Goal: Transaction & Acquisition: Purchase product/service

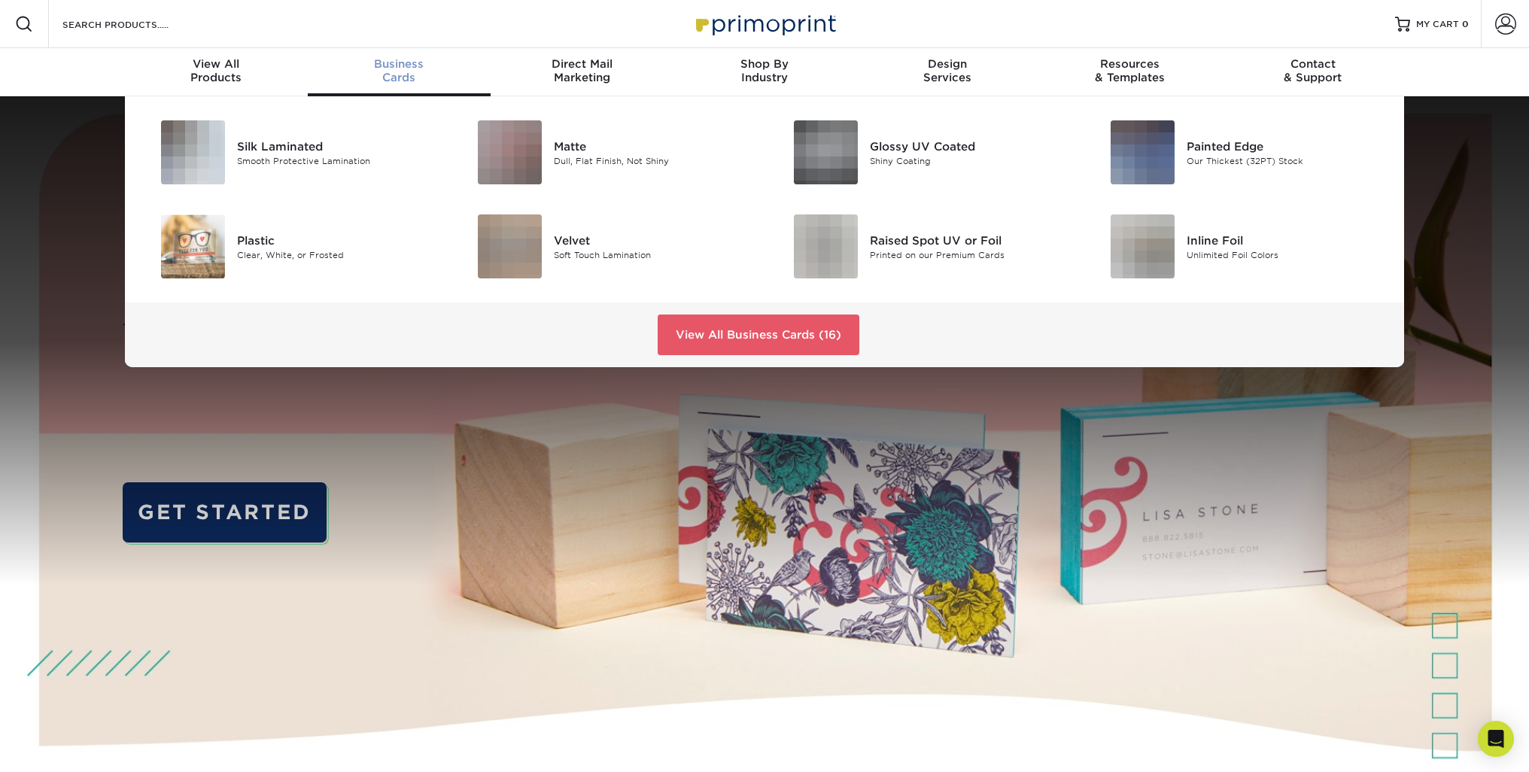
click at [394, 74] on div "Business Cards" at bounding box center [399, 70] width 183 height 27
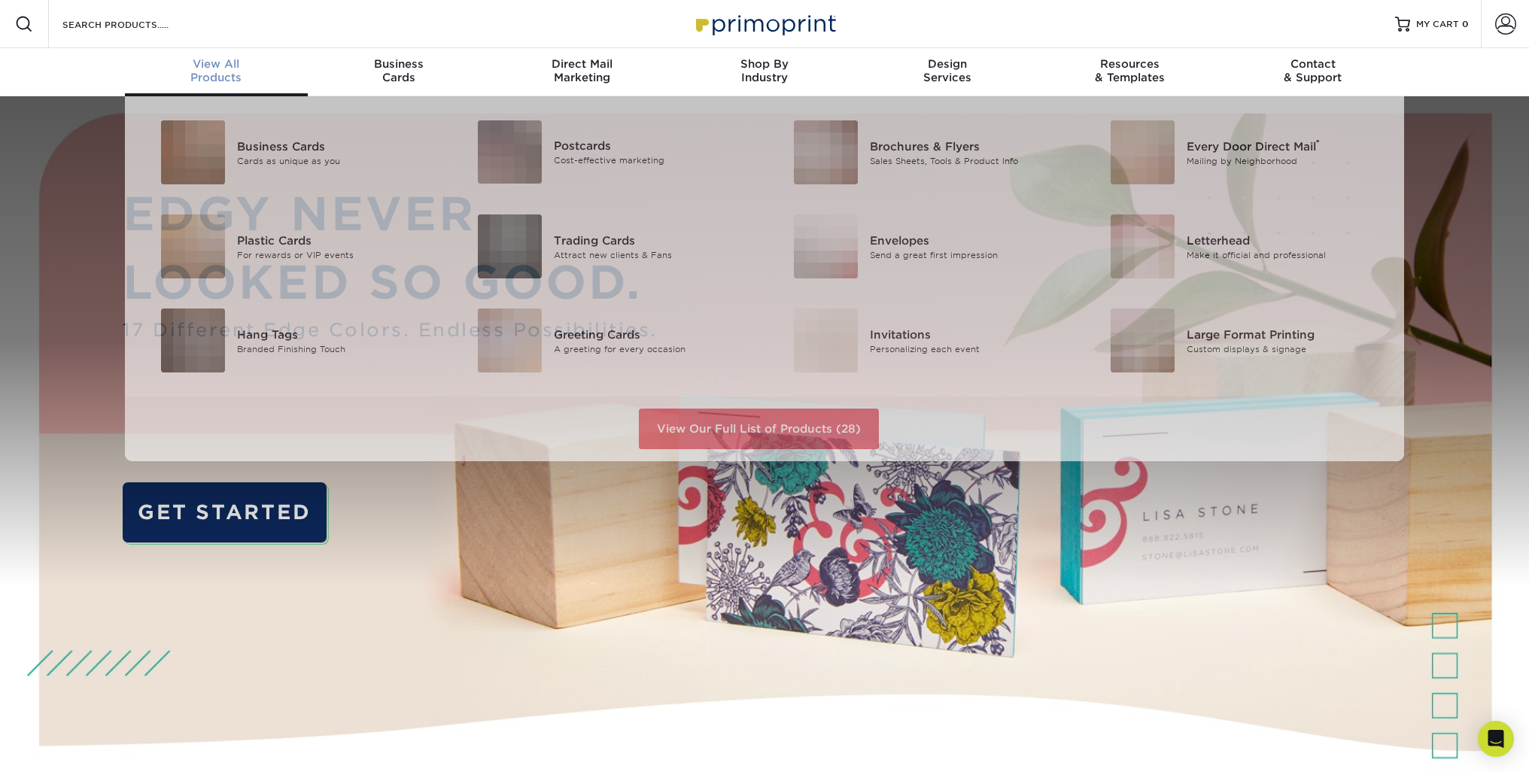
scroll to position [1, 0]
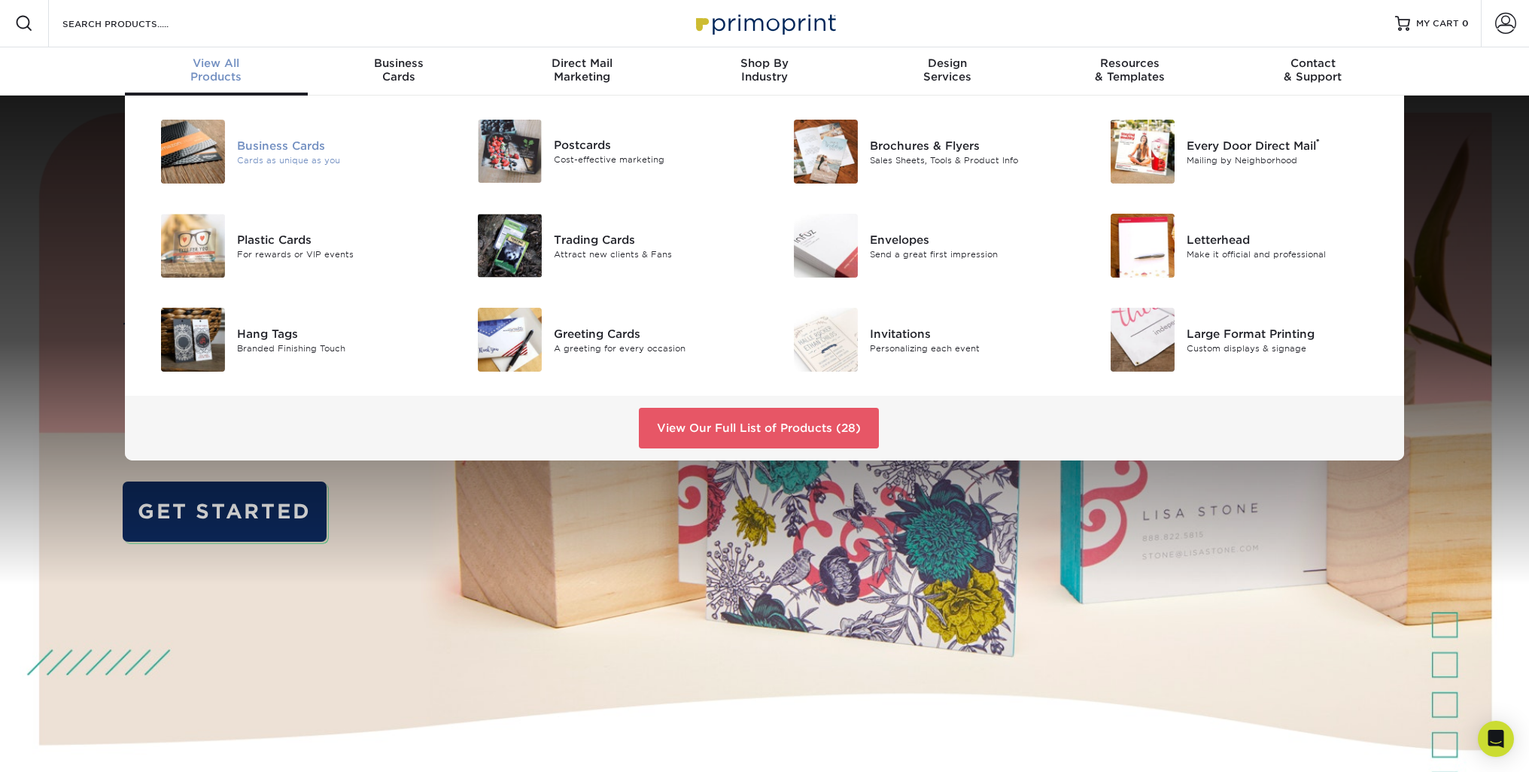
click at [235, 142] on div at bounding box center [184, 152] width 105 height 64
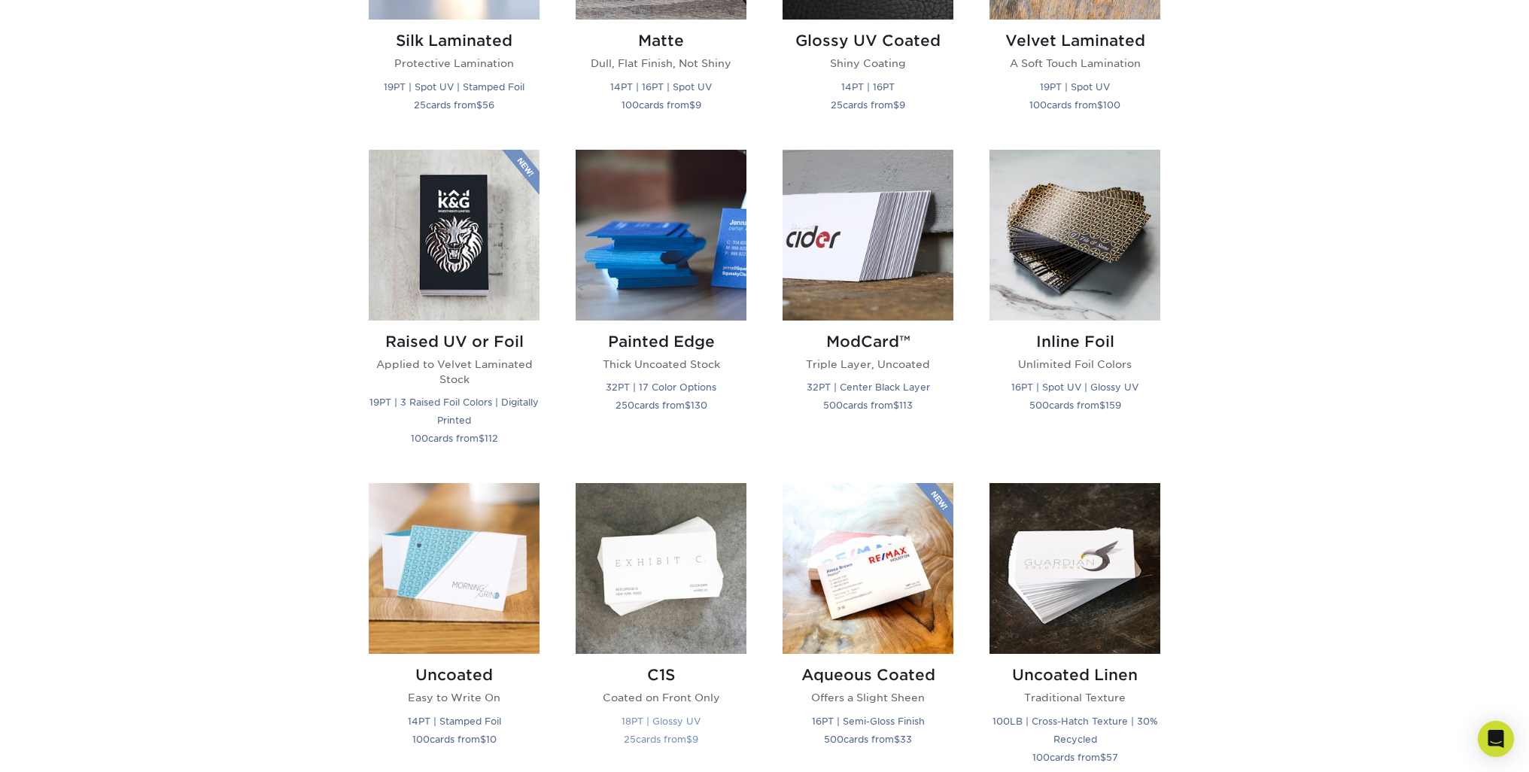
scroll to position [903, 0]
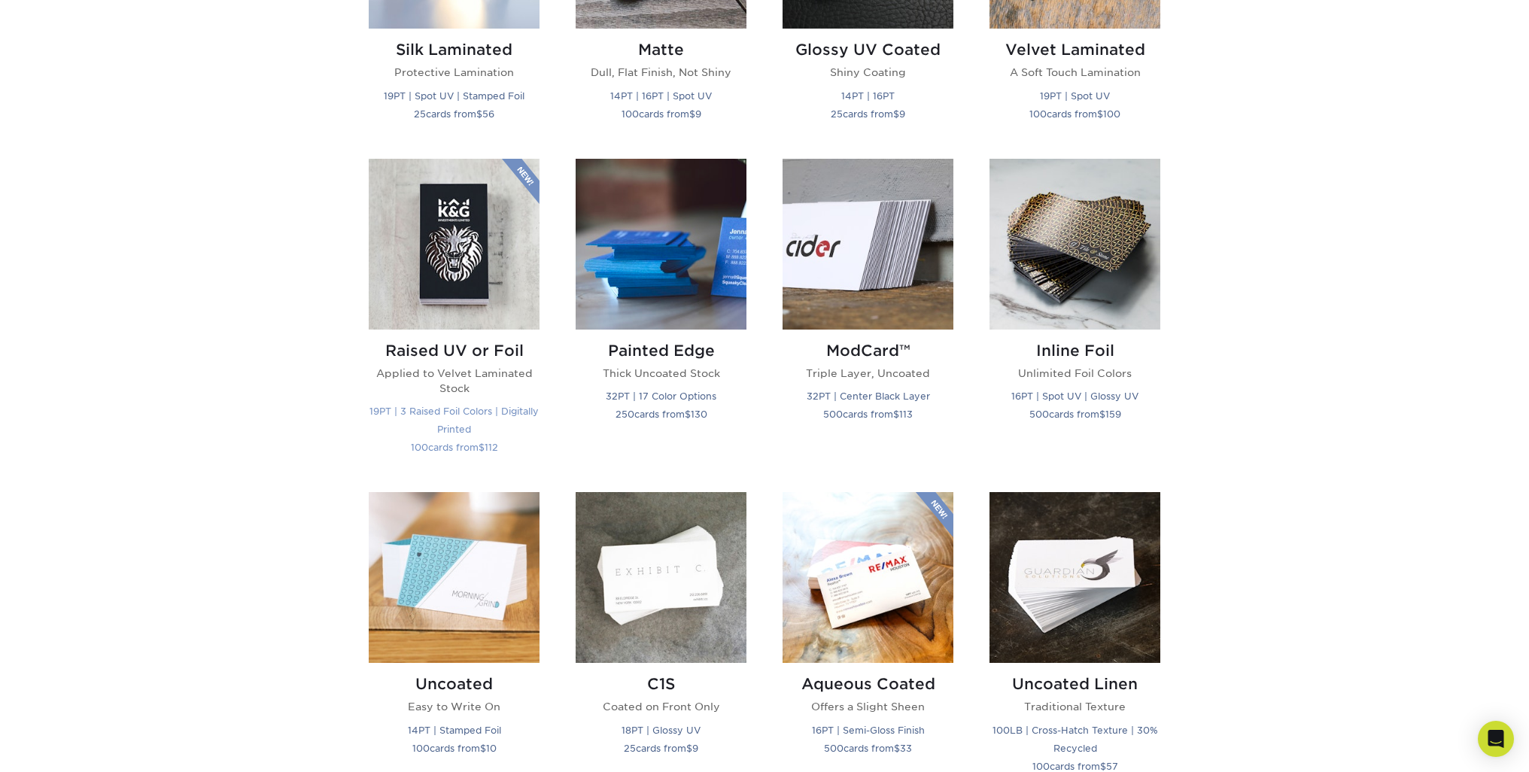
click at [458, 259] on img at bounding box center [454, 244] width 171 height 171
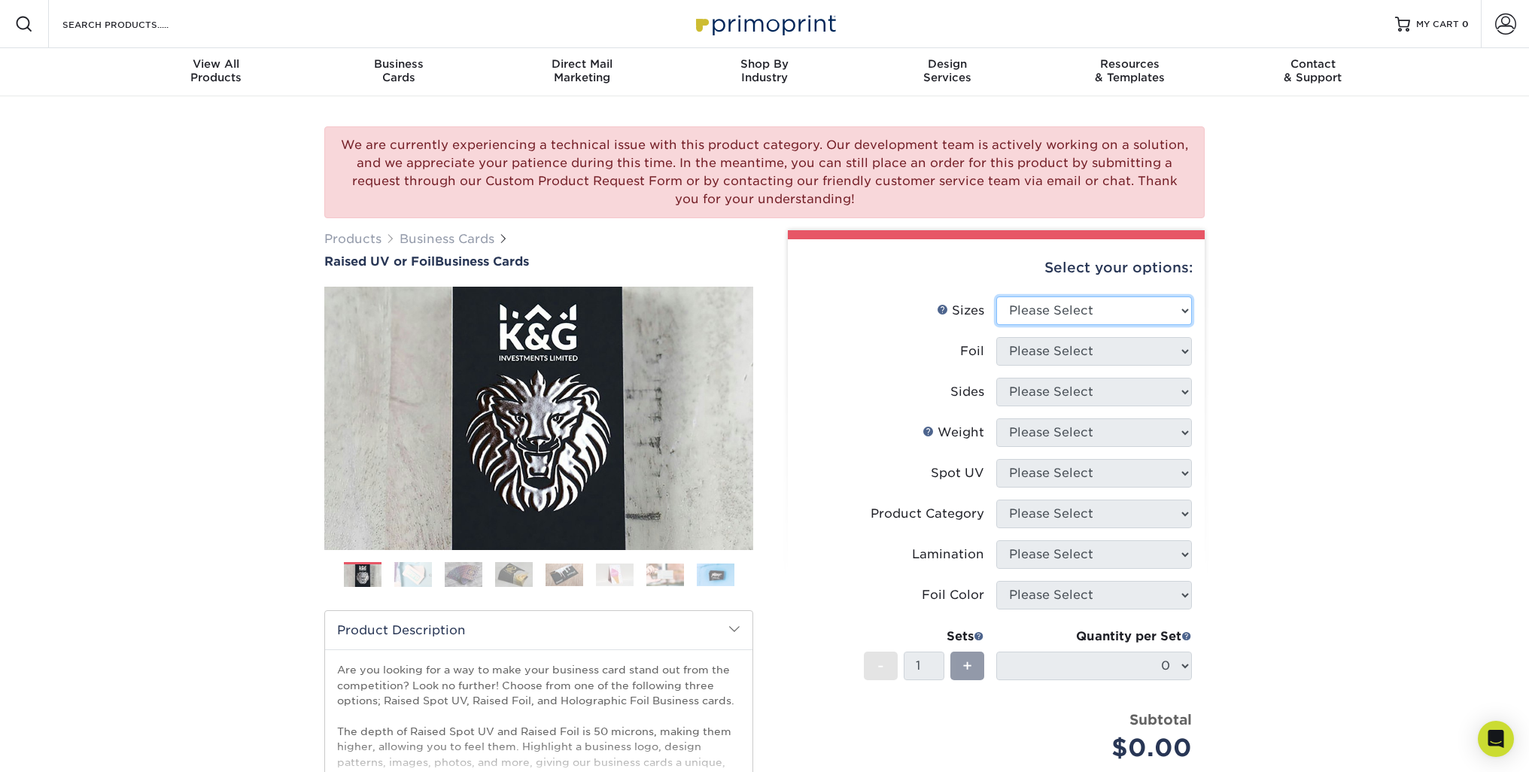
click at [1010, 316] on select "Please Select 2" x 3.5" - Standard" at bounding box center [1095, 311] width 196 height 29
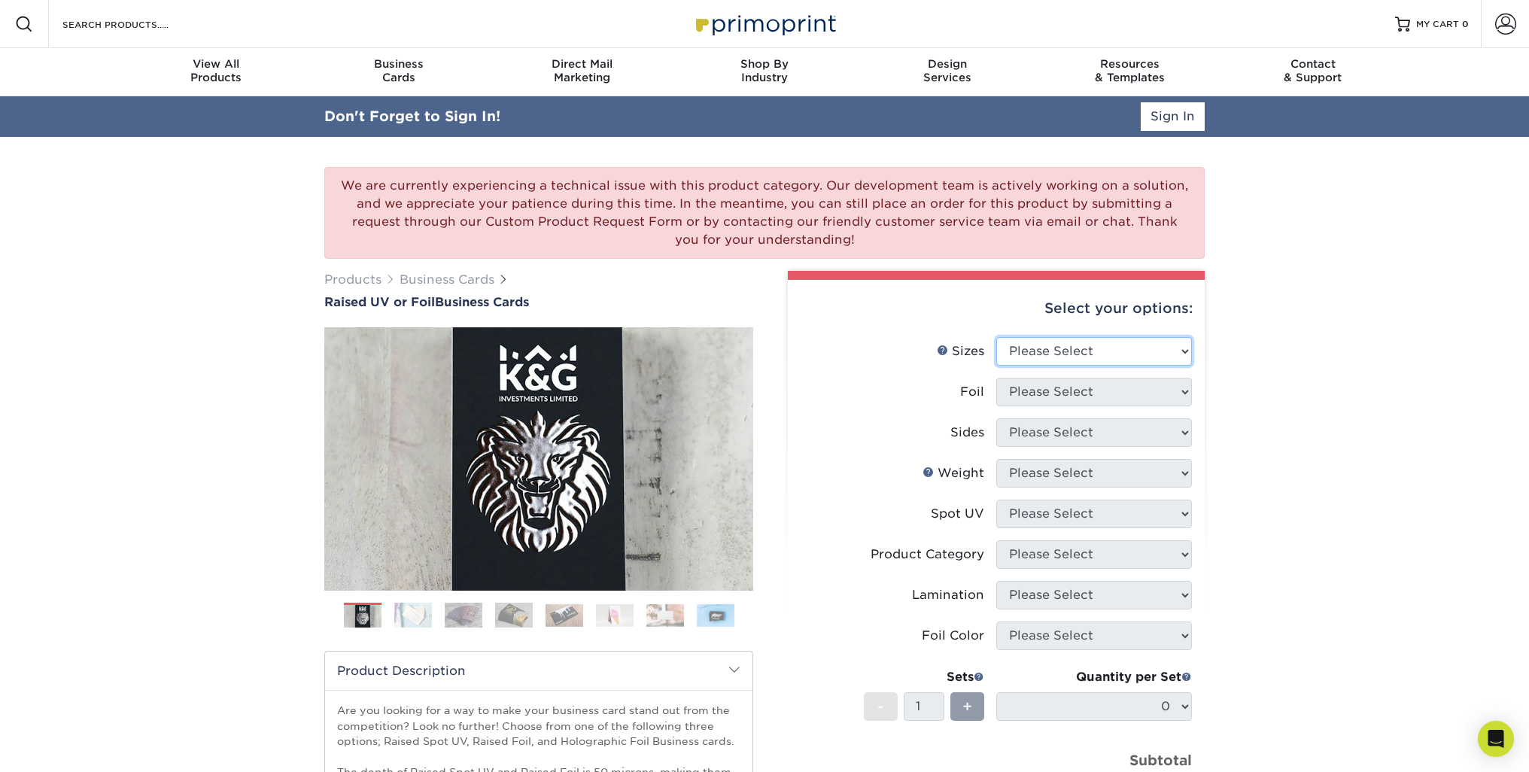
select select "2.00x3.50"
click at [997, 337] on select "Please Select 2" x 3.5" - Standard" at bounding box center [1095, 351] width 196 height 29
click at [1046, 394] on select "Please Select No Yes" at bounding box center [1095, 392] width 196 height 29
select select "1"
click at [997, 378] on select "Please Select No Yes" at bounding box center [1095, 392] width 196 height 29
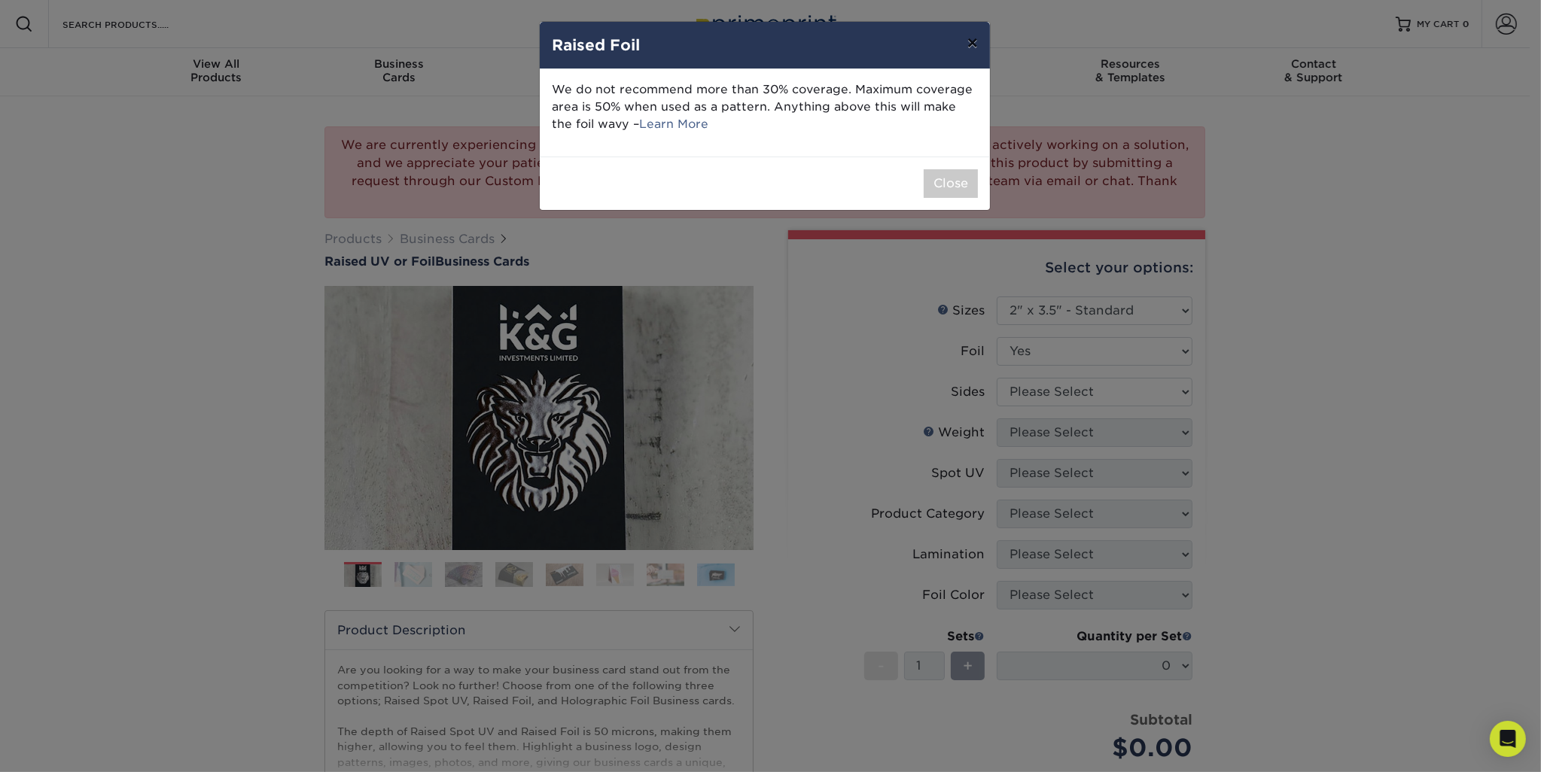
click at [965, 49] on button "×" at bounding box center [972, 43] width 35 height 42
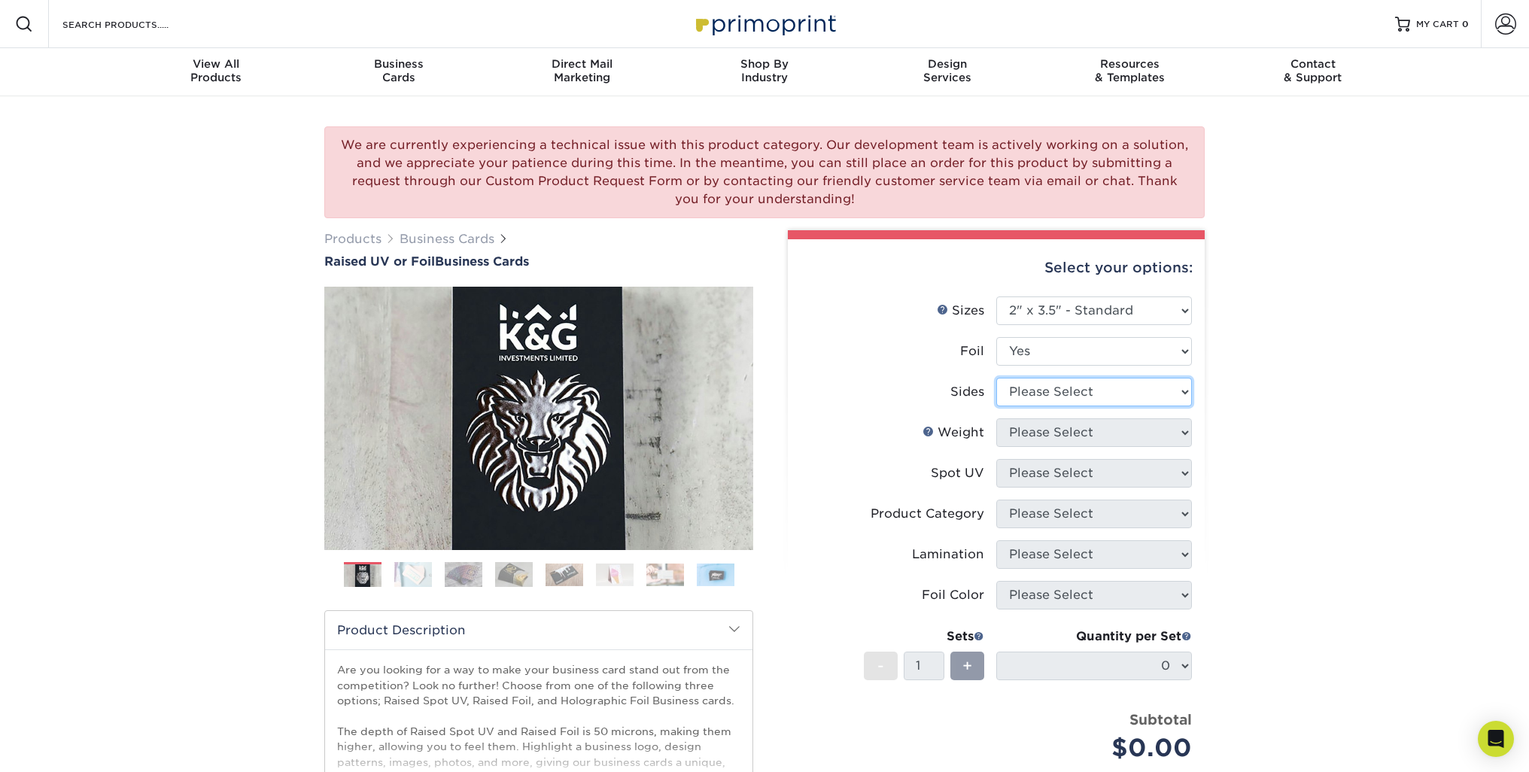
click at [1051, 388] on select "Please Select Print Both Sides - Foil Both Sides Print Both Sides - Foil Front …" at bounding box center [1095, 392] width 196 height 29
select select "34527644-b4fd-4ffb-9092-1318eefcd9d9"
click at [997, 378] on select "Please Select Print Both Sides - Foil Both Sides Print Both Sides - Foil Front …" at bounding box center [1095, 392] width 196 height 29
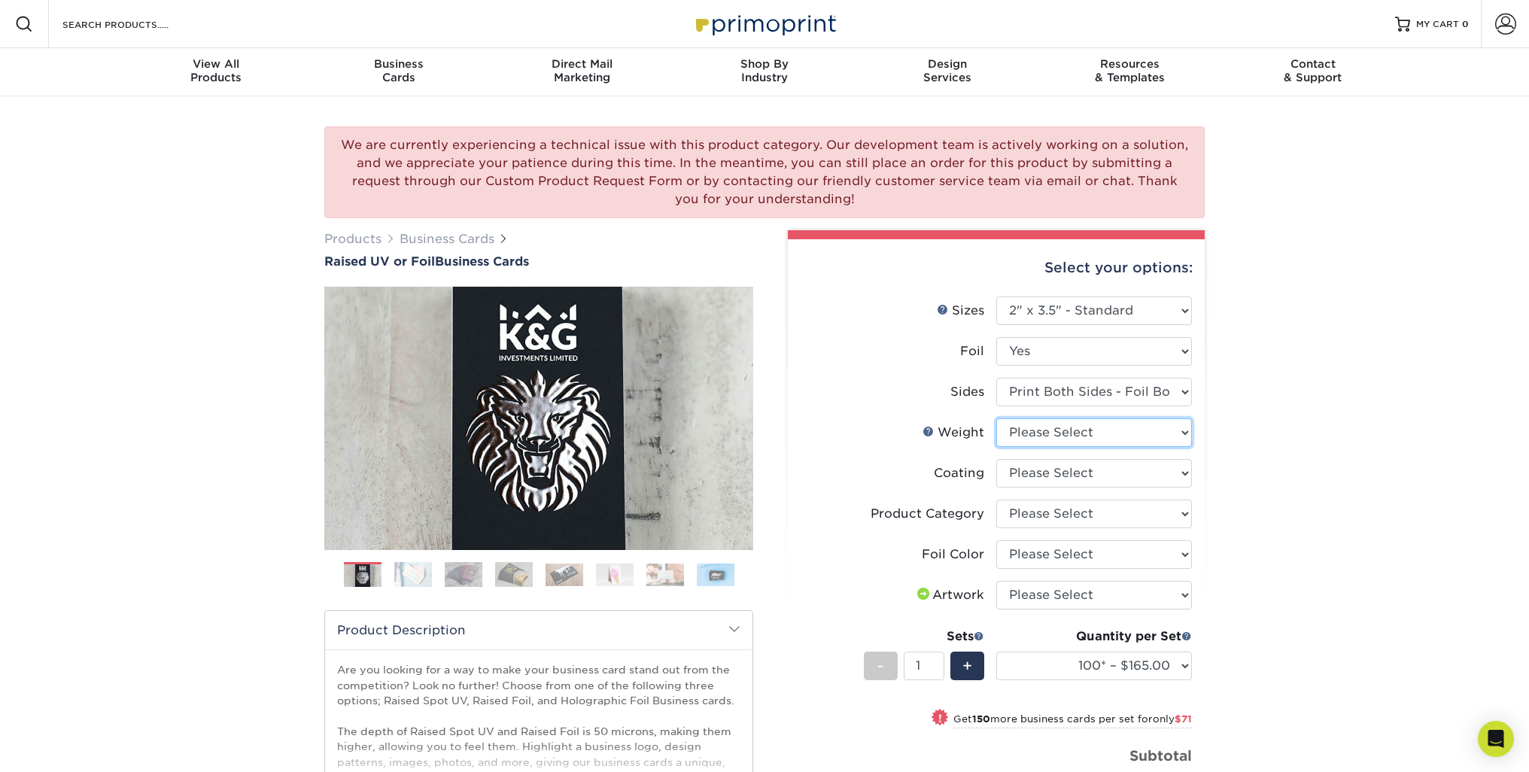
click at [1053, 433] on select "Please Select 16PT" at bounding box center [1095, 433] width 196 height 29
select select "16PT"
click at [997, 419] on select "Please Select 16PT" at bounding box center [1095, 433] width 196 height 29
click at [1060, 476] on select at bounding box center [1095, 473] width 196 height 29
select select "3e7618de-abca-4bda-9f97-8b9129e913d8"
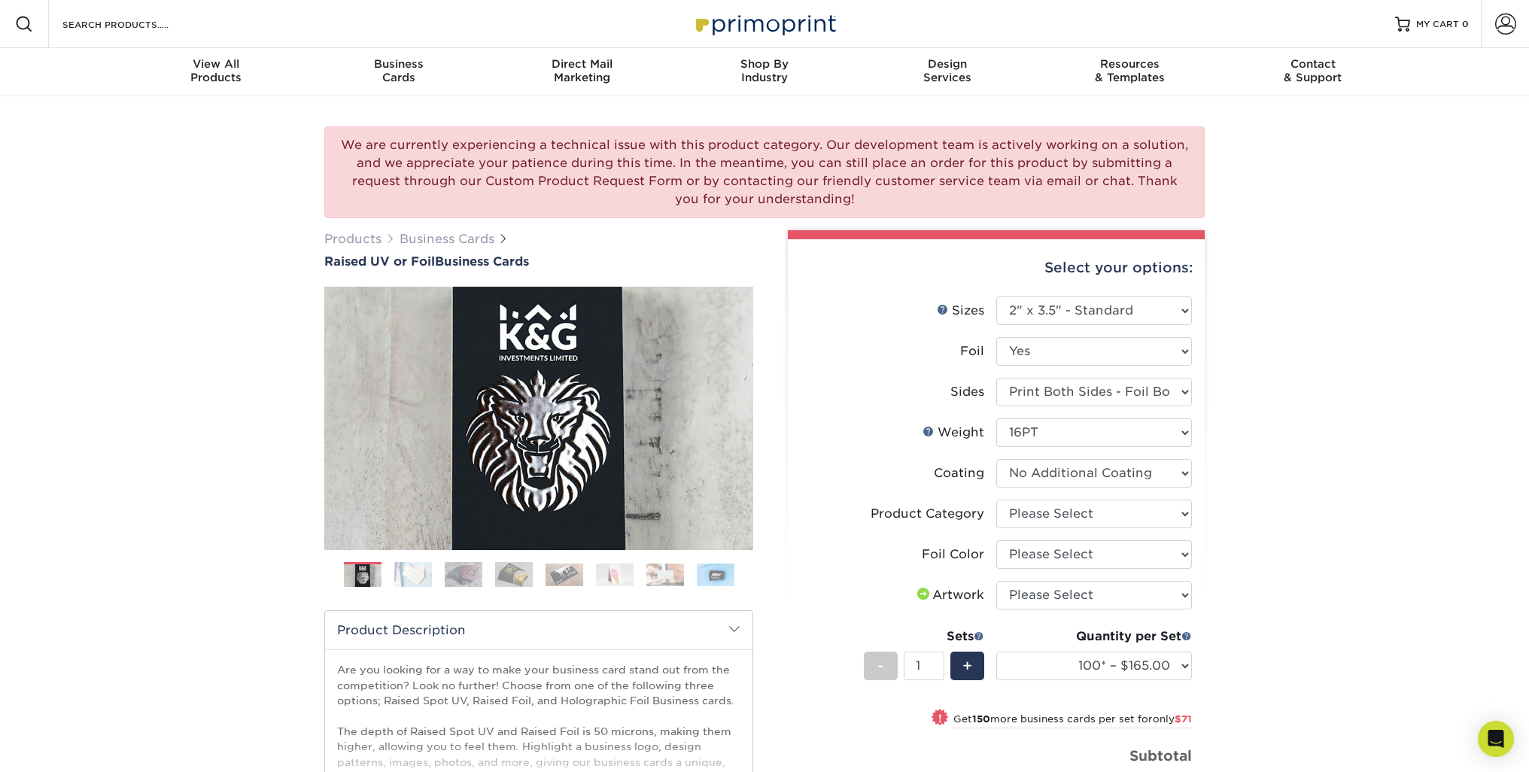
click at [997, 459] on select at bounding box center [1095, 473] width 196 height 29
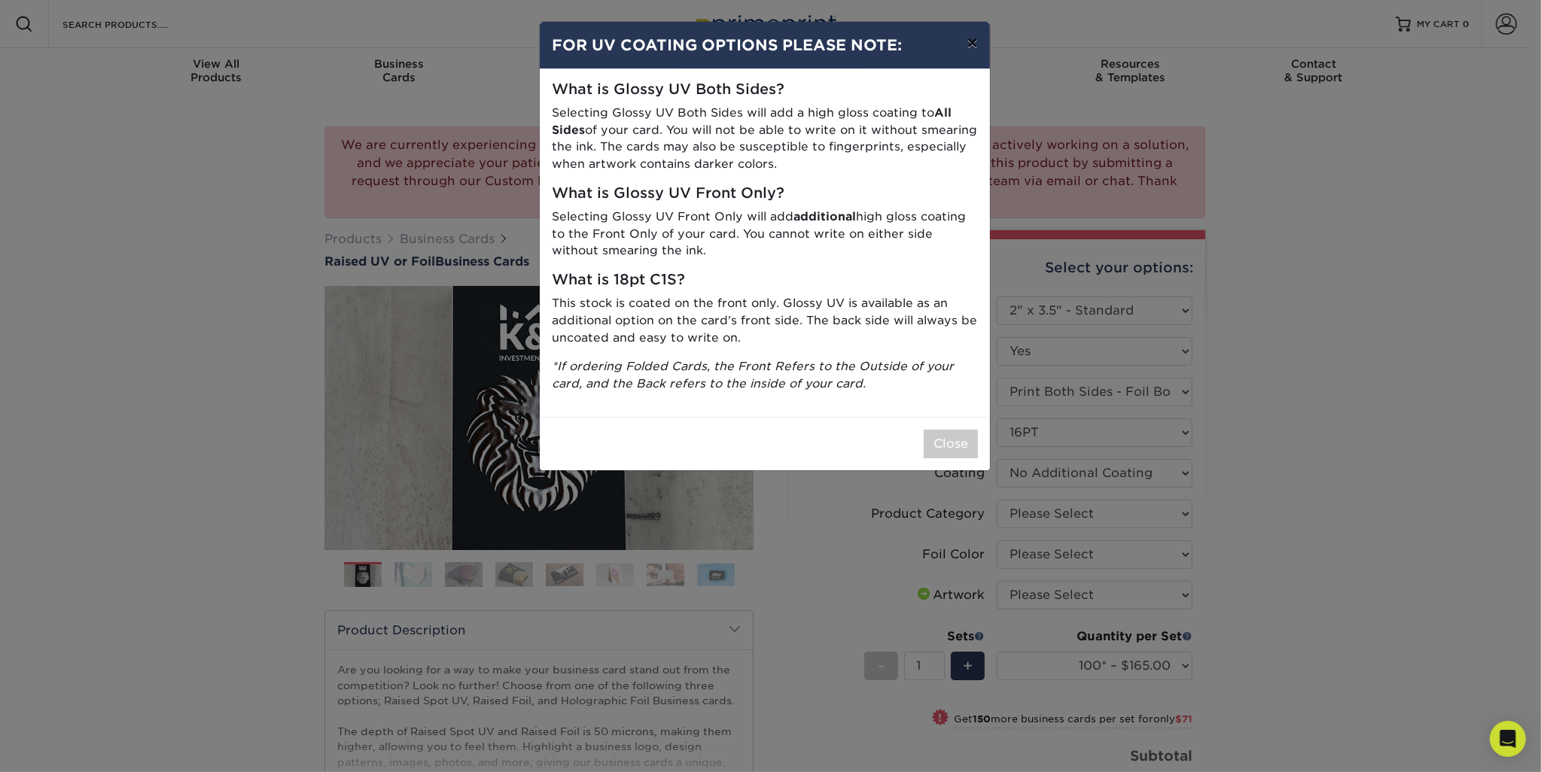
click at [969, 46] on button "×" at bounding box center [972, 43] width 35 height 42
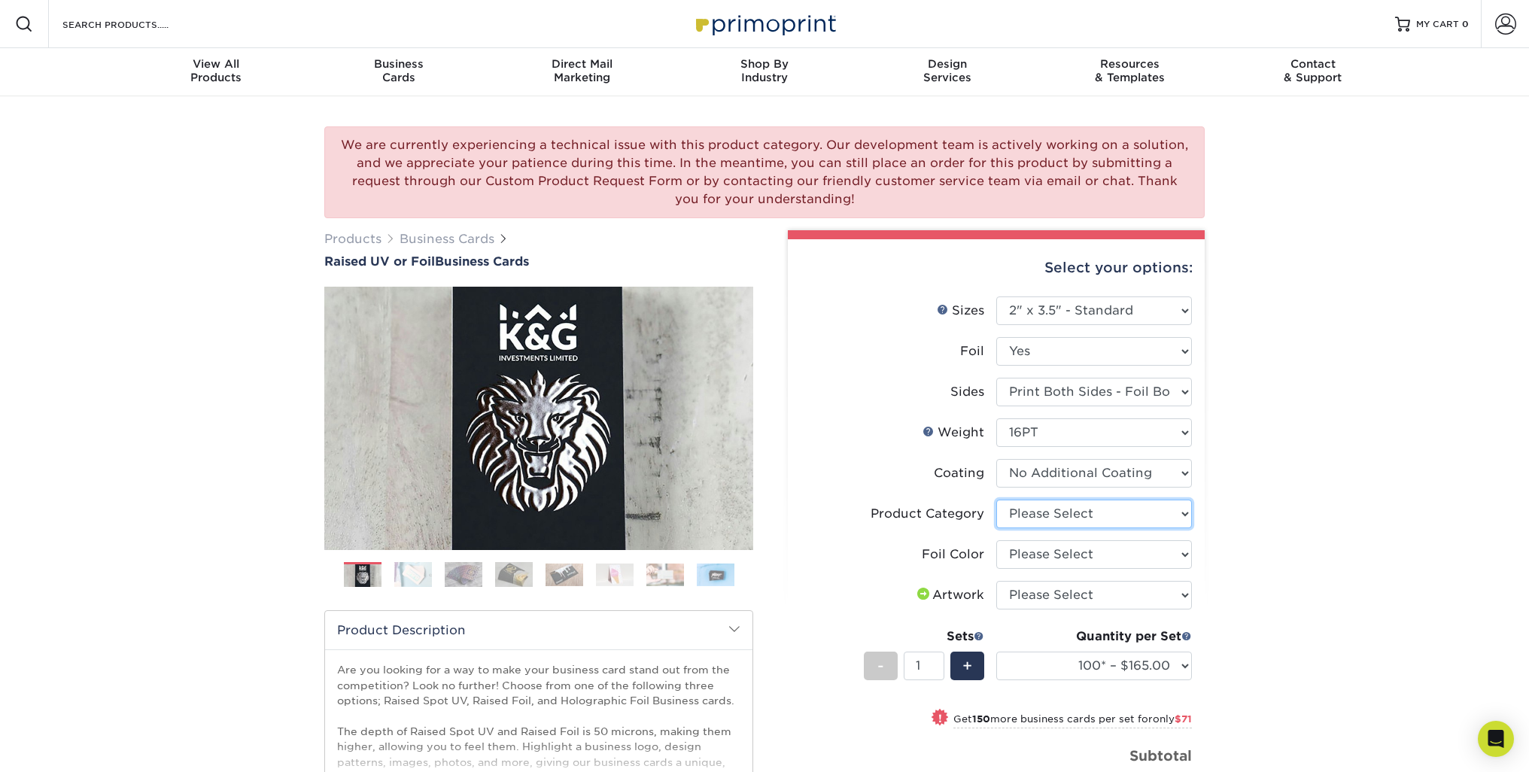
click at [1074, 510] on select "Please Select Business Cards" at bounding box center [1095, 514] width 196 height 29
select select "3b5148f1-0588-4f88-a218-97bcfdce65c1"
click at [997, 500] on select "Please Select Business Cards" at bounding box center [1095, 514] width 196 height 29
click at [1041, 557] on select "Please Select Silver Foil Gold Foil Holographic Foil" at bounding box center [1095, 554] width 196 height 29
select select "acffa4a5-22f9-4585-ba3f-0adaa54b8c85"
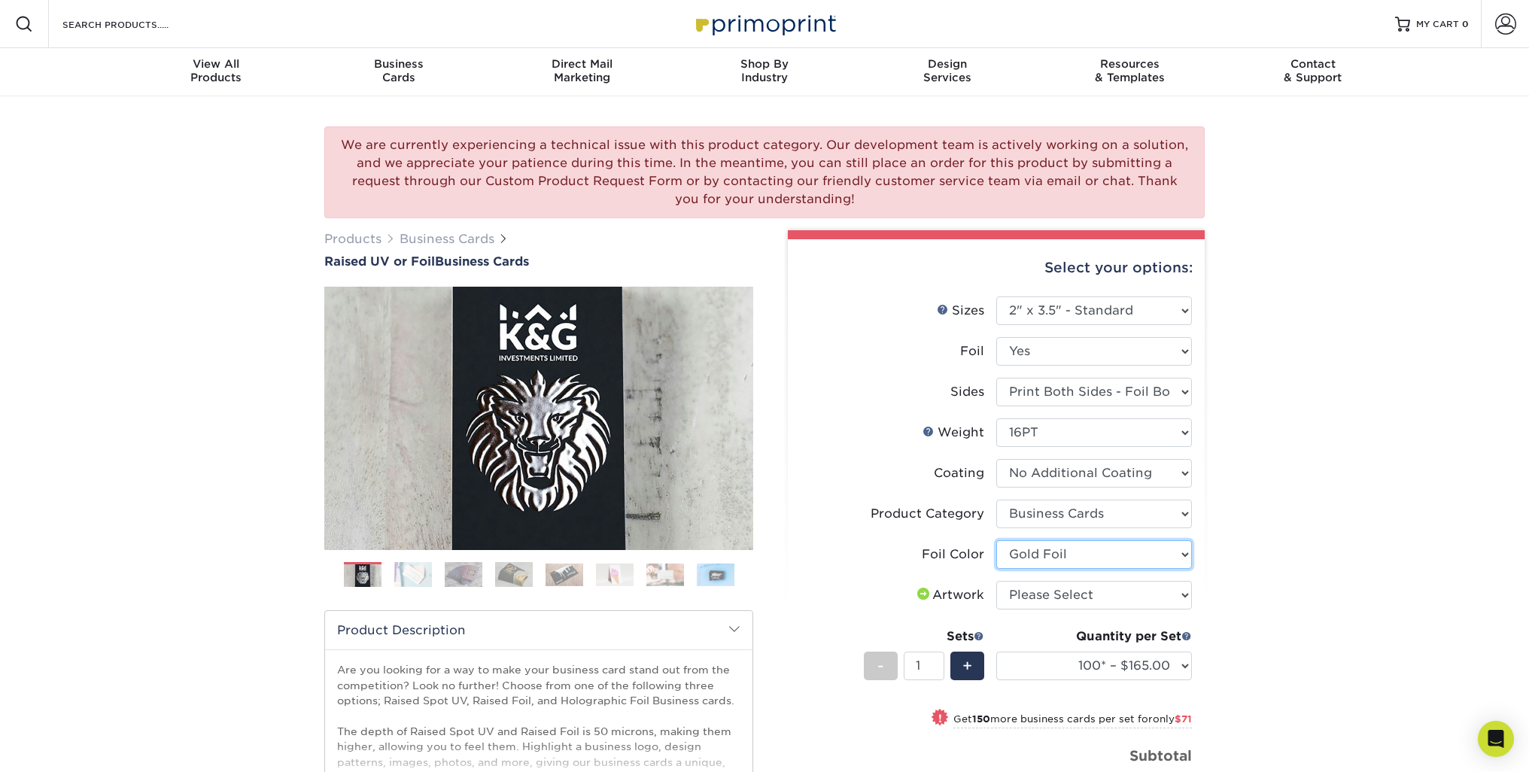
click at [997, 540] on select "Please Select Silver Foil Gold Foil Holographic Foil" at bounding box center [1095, 554] width 196 height 29
click at [1051, 595] on select "Please Select I will upload files I need a design - $100" at bounding box center [1095, 595] width 196 height 29
select select "upload"
click at [997, 581] on select "Please Select I will upload files I need a design - $100" at bounding box center [1095, 595] width 196 height 29
click at [1161, 662] on select "100* – $165.00 250* – $236.00 500* – $319.00" at bounding box center [1095, 666] width 196 height 29
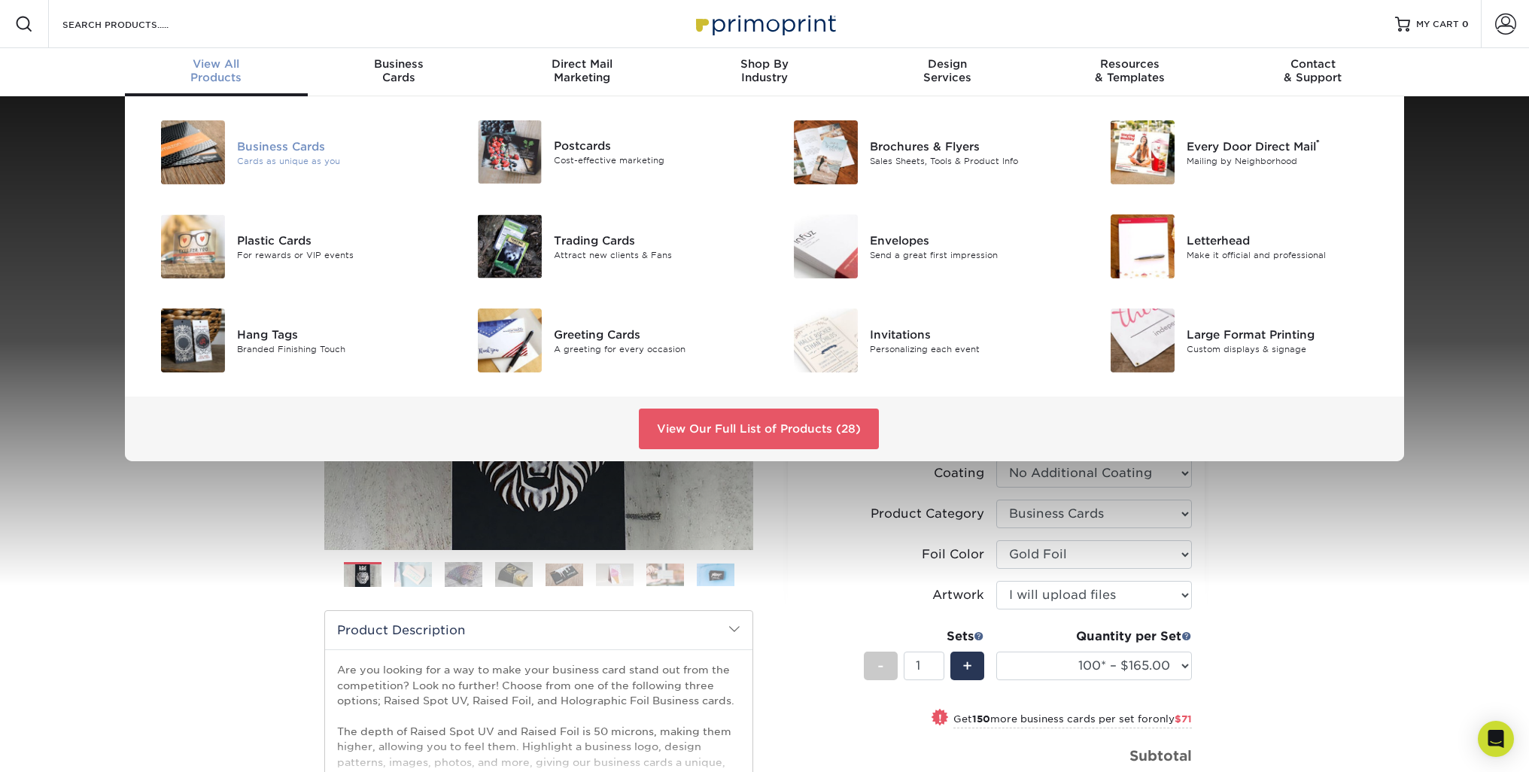
click at [207, 157] on img at bounding box center [193, 152] width 64 height 64
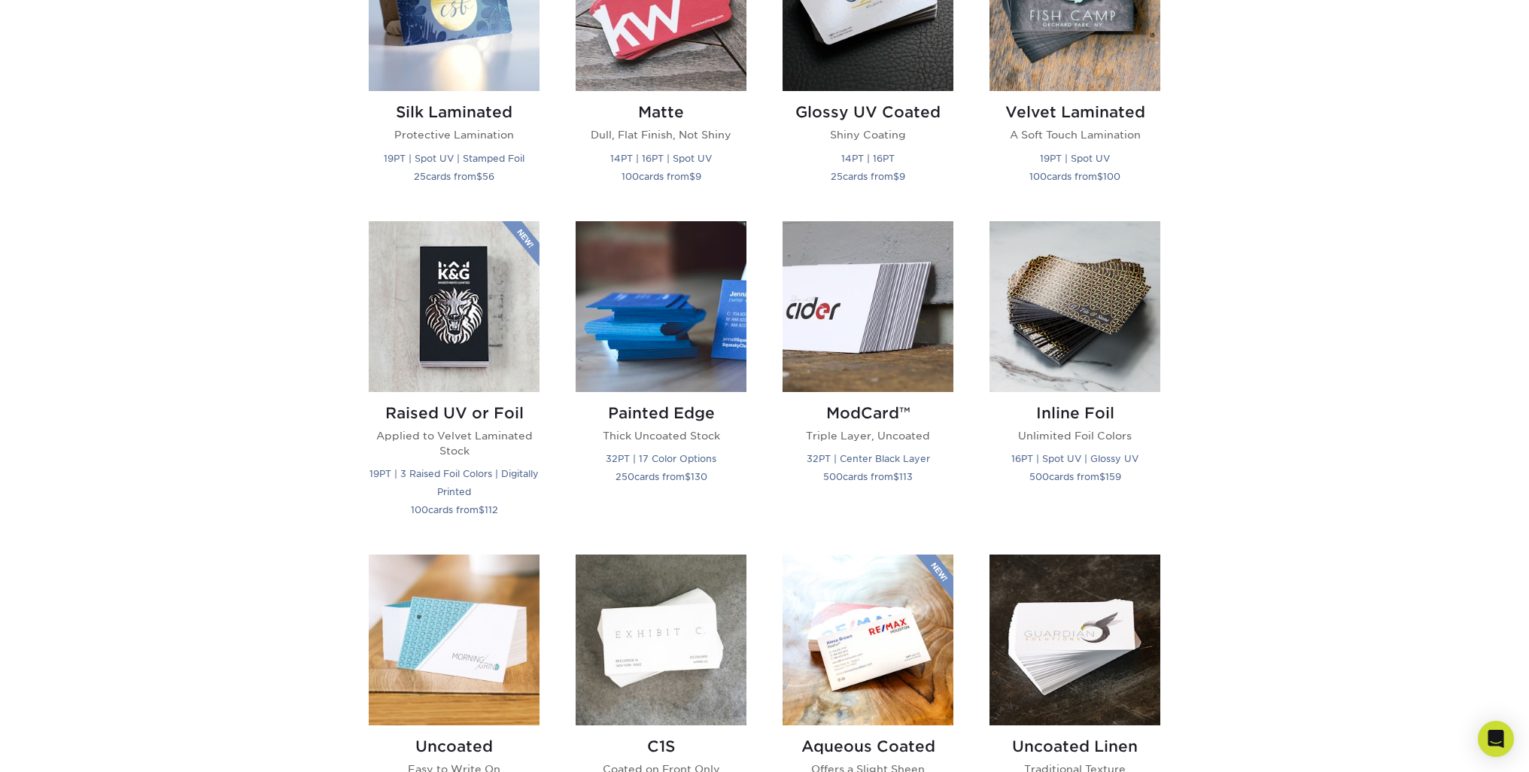
scroll to position [753, 0]
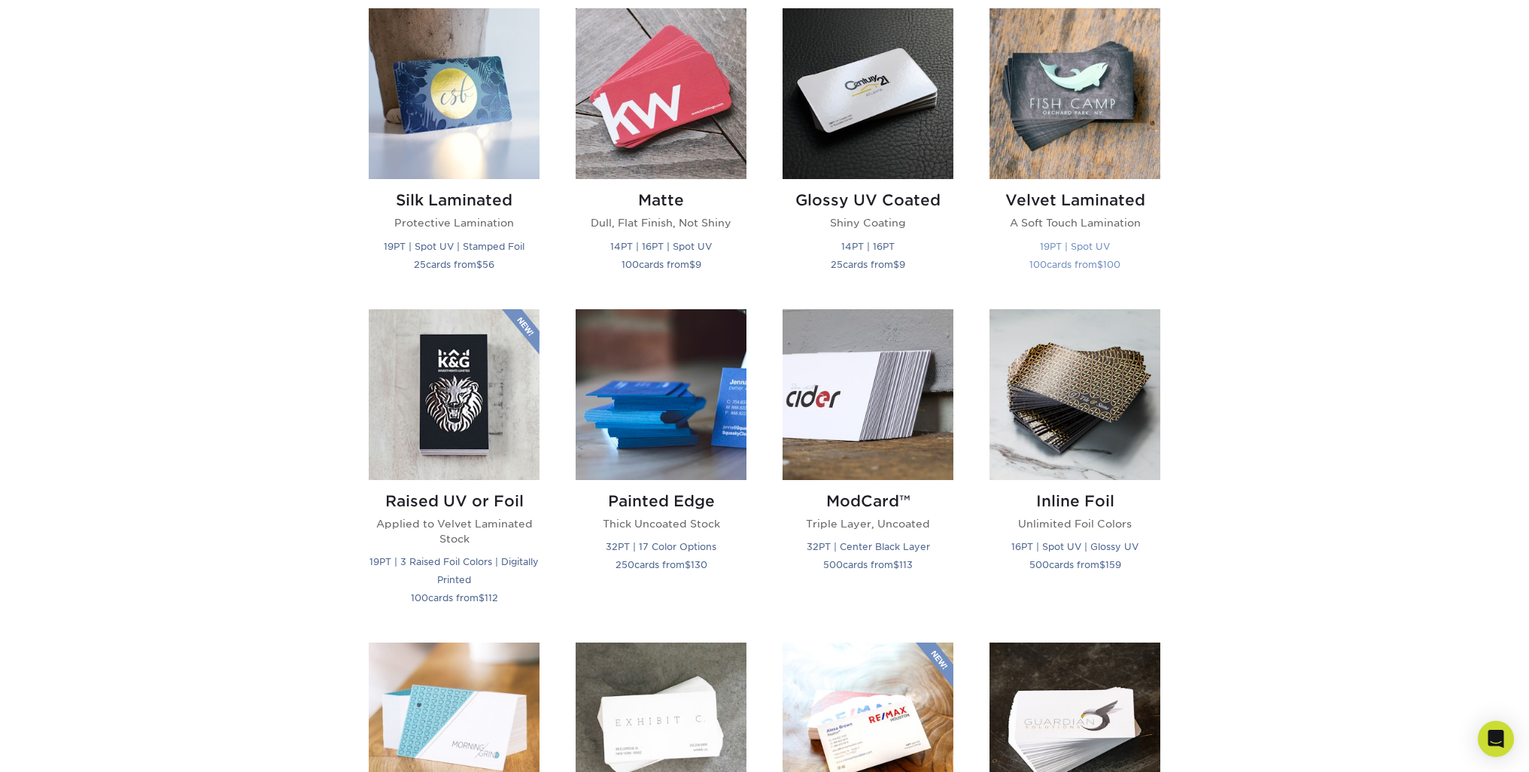
click at [1068, 108] on img at bounding box center [1075, 93] width 171 height 171
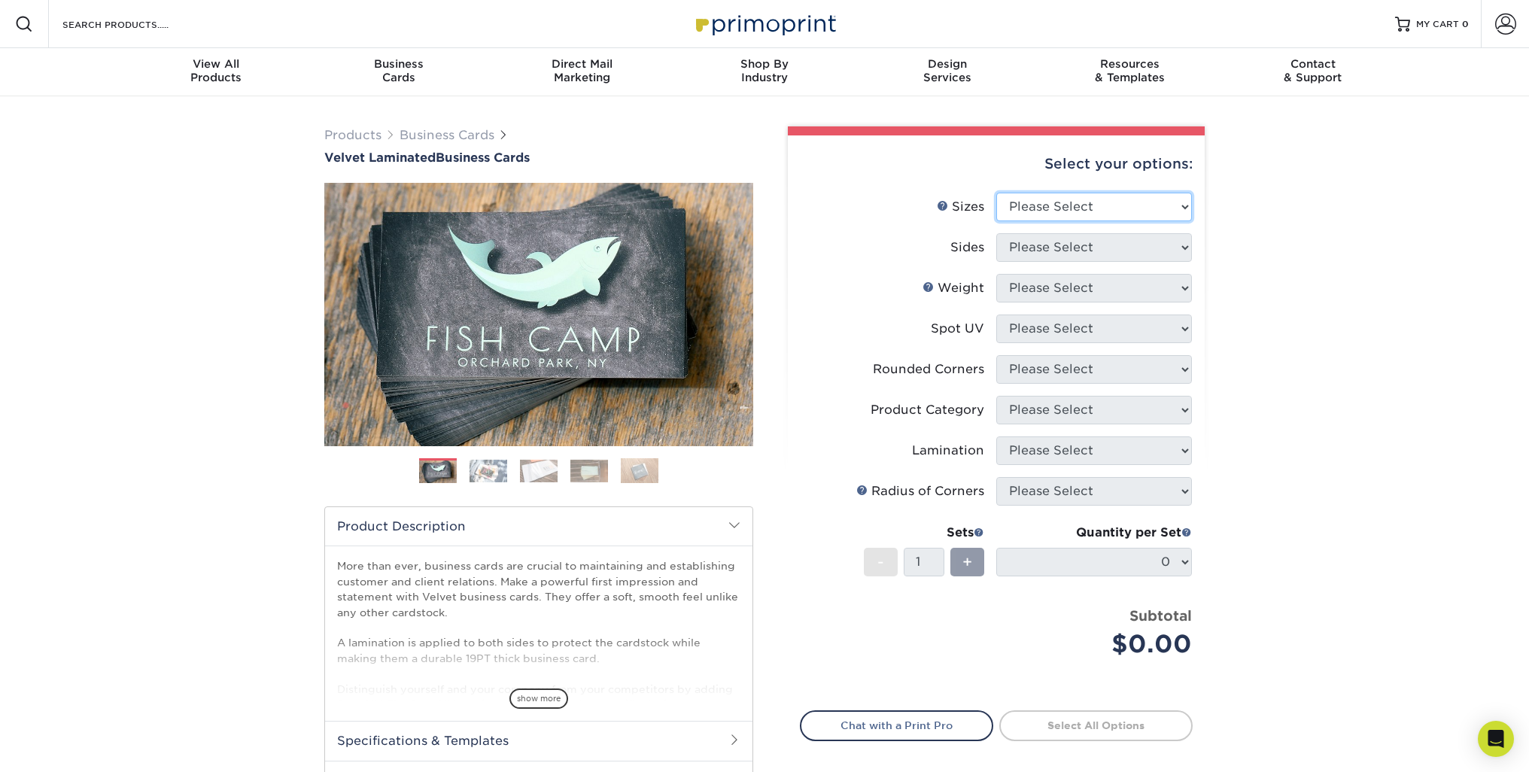
click at [1060, 202] on select "Please Select 1.5" x 3.5" - Mini 1.75" x 3.5" - Mini 2" x 2" - Square 2" x 3" -…" at bounding box center [1095, 207] width 196 height 29
select select "2.00x3.50"
click at [997, 193] on select "Please Select 1.5" x 3.5" - Mini 1.75" x 3.5" - Mini 2" x 2" - Square 2" x 3" -…" at bounding box center [1095, 207] width 196 height 29
click at [1102, 248] on select "Please Select Print Both Sides Print Front Only" at bounding box center [1095, 247] width 196 height 29
select select "13abbda7-1d64-4f25-8bb2-c179b224825d"
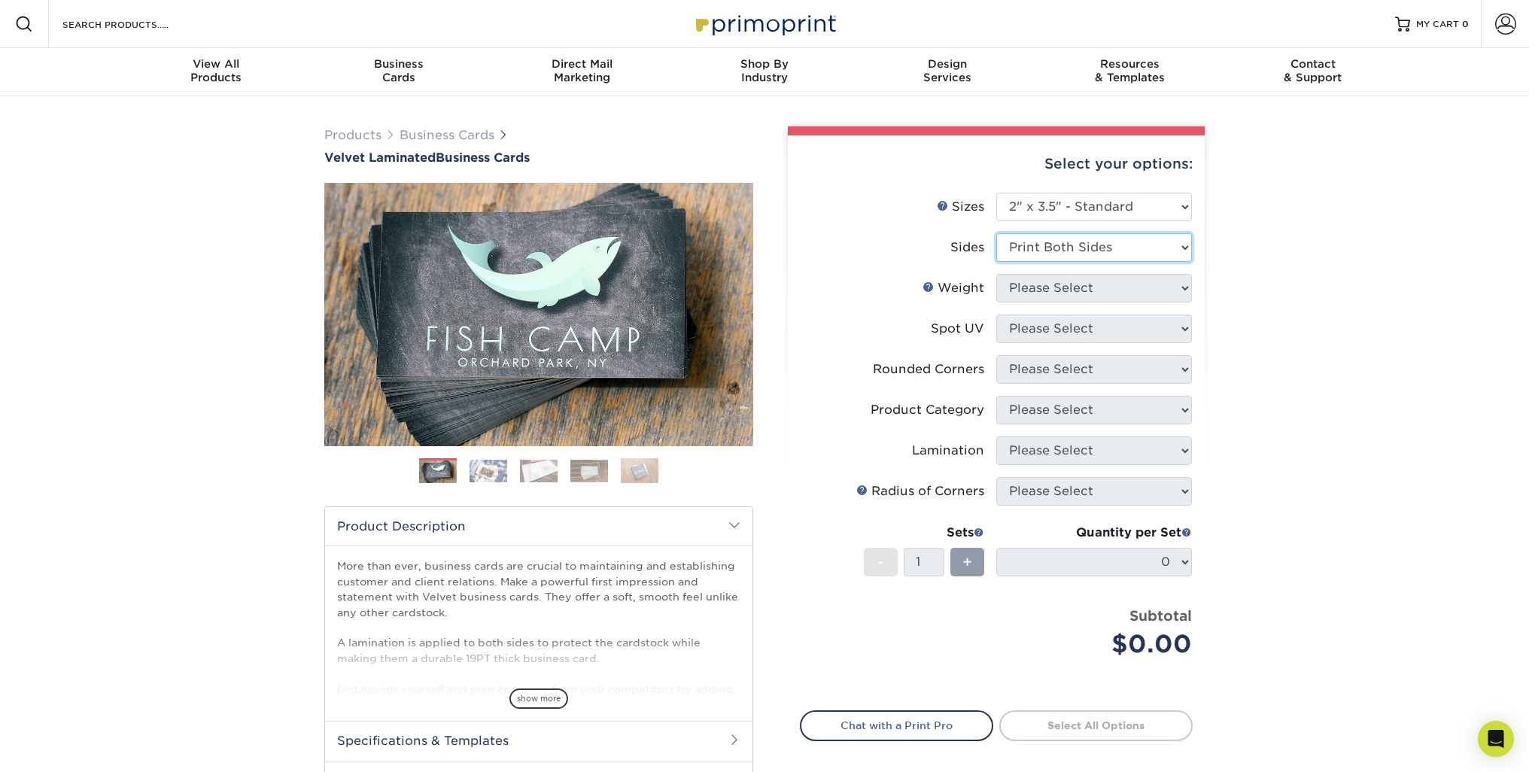
click at [997, 233] on select "Please Select Print Both Sides Print Front Only" at bounding box center [1095, 247] width 196 height 29
click at [1069, 292] on select "Please Select 16PT" at bounding box center [1095, 288] width 196 height 29
select select "16PT"
click at [997, 274] on select "Please Select 16PT" at bounding box center [1095, 288] width 196 height 29
click at [1055, 324] on select "Please Select No Spot UV Front and Back (Both Sides) Front Only Back Only" at bounding box center [1095, 329] width 196 height 29
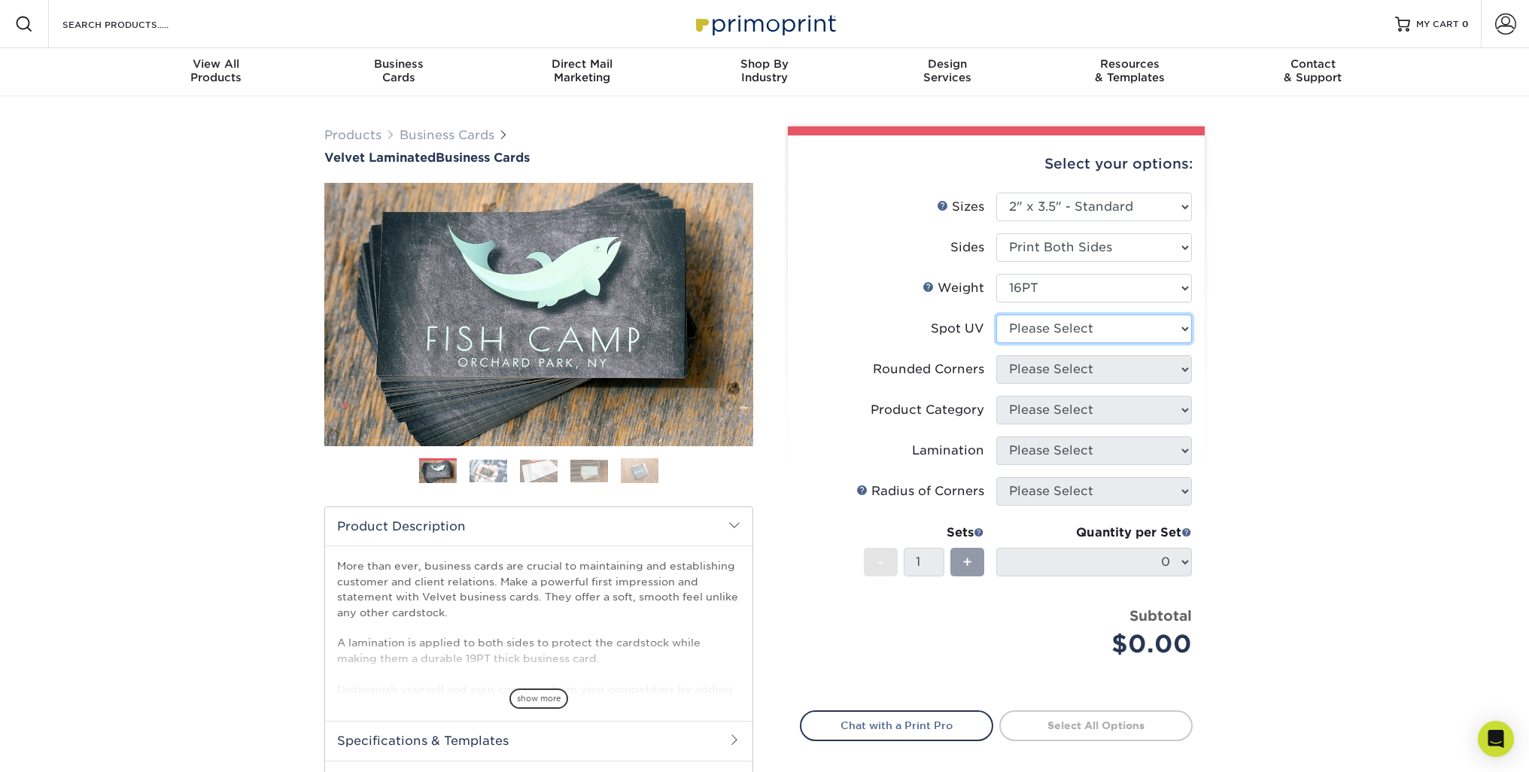
select select "1"
click at [997, 315] on select "Please Select No Spot UV Front and Back (Both Sides) Front Only Back Only" at bounding box center [1095, 329] width 196 height 29
click at [1069, 368] on select "Please Select Yes - Round 2 Corners Yes - Round 4 Corners No" at bounding box center [1095, 369] width 196 height 29
select select "7672df9e-0e0a-464d-8e1f-920c575e4da3"
click at [997, 355] on select "Please Select Yes - Round 2 Corners Yes - Round 4 Corners No" at bounding box center [1095, 369] width 196 height 29
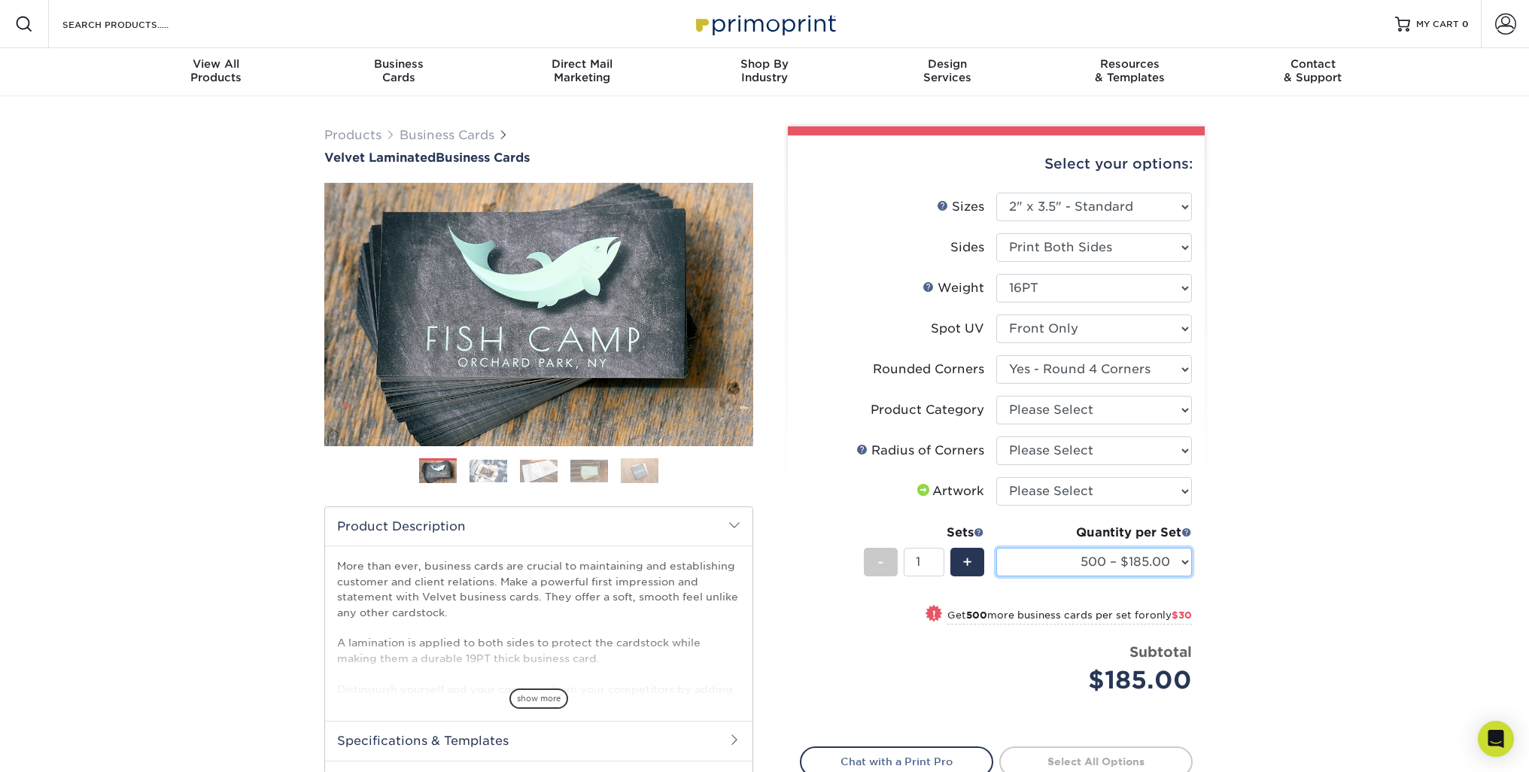
click at [1170, 555] on select "500 – $185.00 1000 – $215.00 2500 – $518.00 5000 – $869.00 10000 – $1557.00" at bounding box center [1095, 562] width 196 height 29
select select "1000 – $215.00"
click at [997, 548] on select "500 – $185.00 1000 – $215.00 2500 – $518.00 5000 – $869.00 10000 – $1557.00" at bounding box center [1095, 562] width 196 height 29
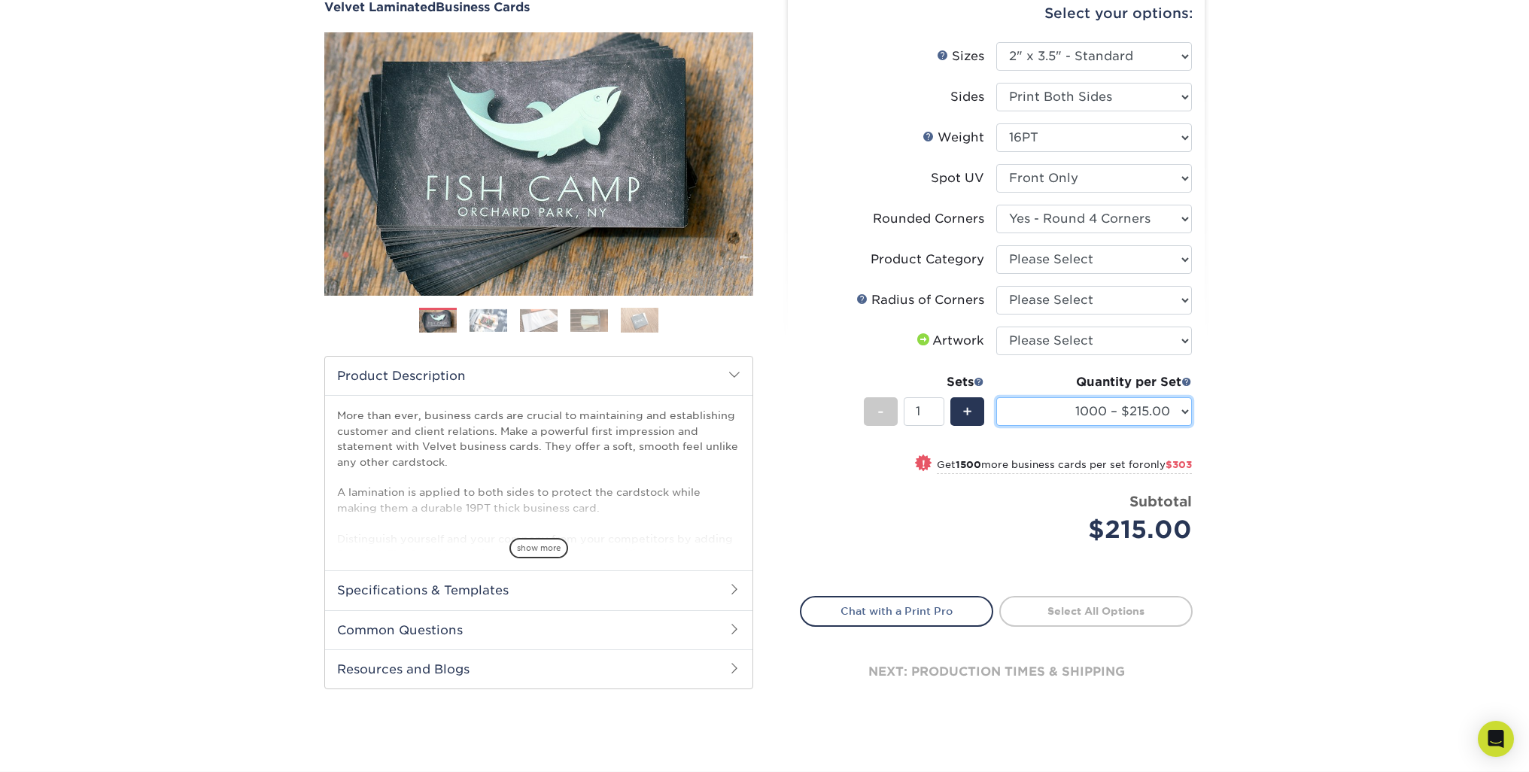
scroll to position [75, 0]
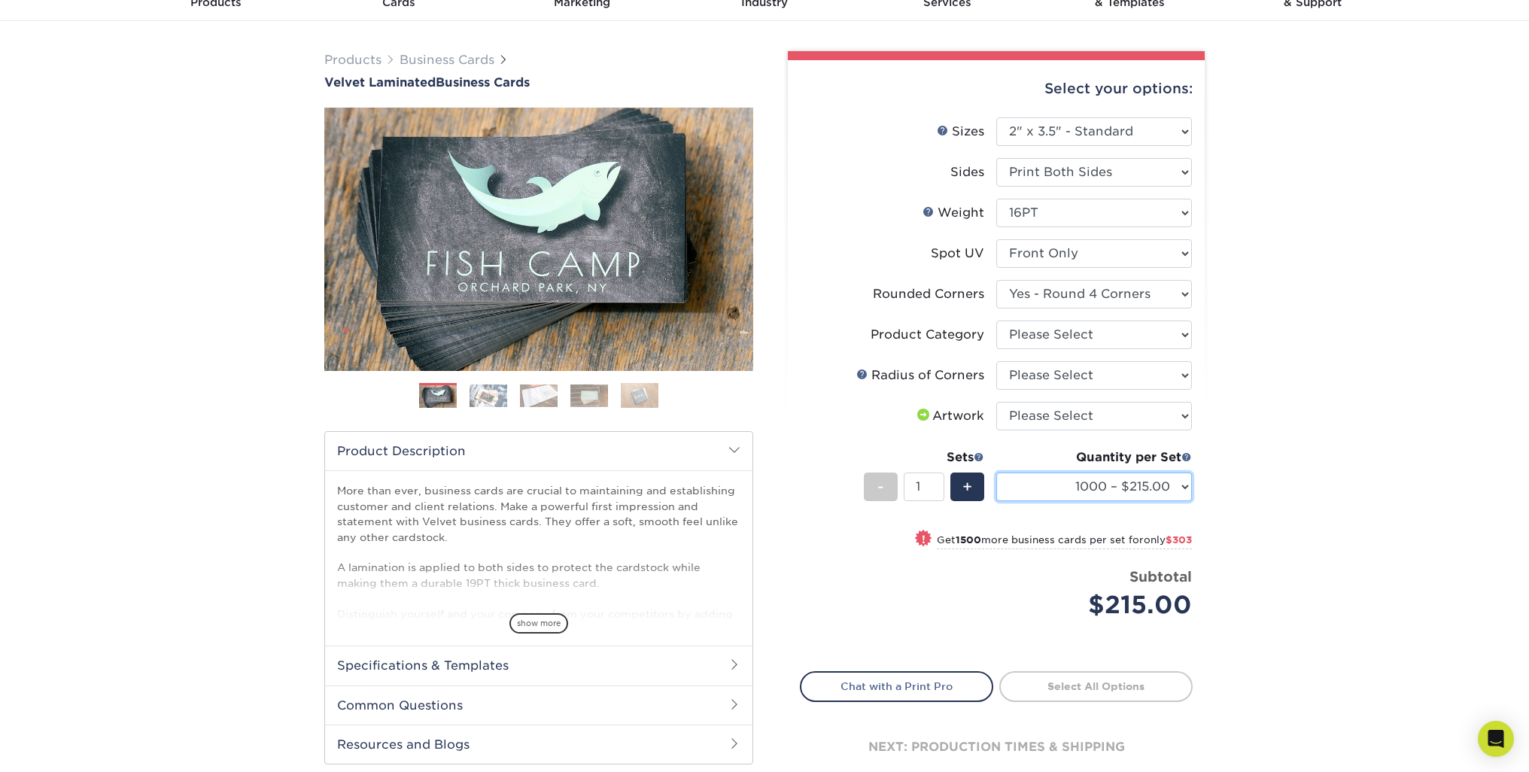
click at [1108, 494] on select "500 – $185.00 1000 – $215.00 2500 – $518.00 5000 – $869.00 10000 – $1557.00" at bounding box center [1095, 487] width 196 height 29
